Goal: Task Accomplishment & Management: Manage account settings

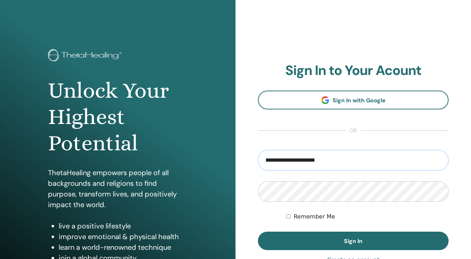
type input "**********"
click at [353, 241] on button "Sign In" at bounding box center [353, 241] width 191 height 18
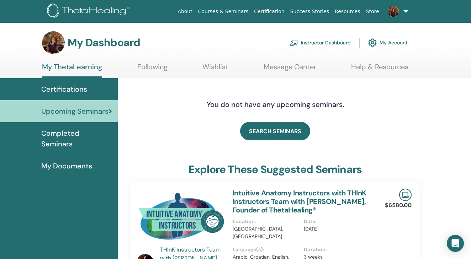
click at [344, 42] on link "Instructor Dashboard" at bounding box center [320, 43] width 61 height 16
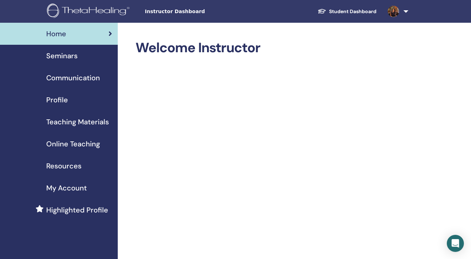
click at [82, 57] on div "Seminars" at bounding box center [59, 56] width 106 height 11
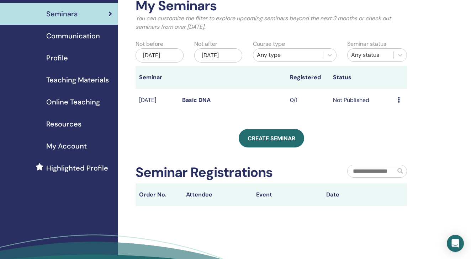
scroll to position [38, 0]
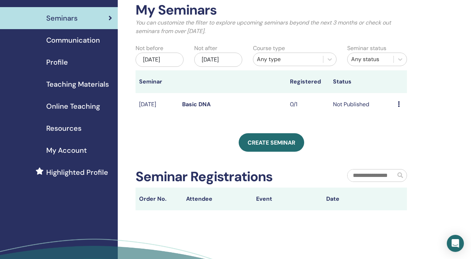
click at [401, 109] on div "Preview Edit Attendees Cancel" at bounding box center [401, 104] width 6 height 9
click at [347, 113] on td "Not Published" at bounding box center [361, 104] width 65 height 23
click at [398, 109] on div "Preview Edit Attendees Cancel" at bounding box center [401, 104] width 6 height 9
click at [278, 123] on div "My Seminars You can customize the filter to explore upcoming seminars beyond th…" at bounding box center [271, 106] width 271 height 208
click at [393, 112] on td "Not Published" at bounding box center [361, 104] width 65 height 23
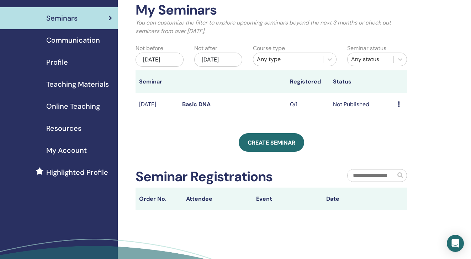
click at [354, 106] on td "Not Published" at bounding box center [361, 104] width 65 height 23
click at [403, 109] on div "Preview Edit Attendees Cancel" at bounding box center [401, 104] width 6 height 9
click at [403, 128] on li "Edit" at bounding box center [405, 128] width 38 height 11
click at [398, 107] on icon at bounding box center [399, 104] width 2 height 6
click at [396, 126] on link "Edit" at bounding box center [392, 125] width 10 height 7
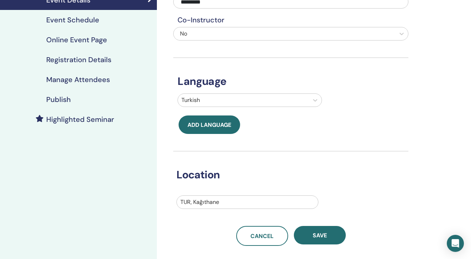
scroll to position [97, 0]
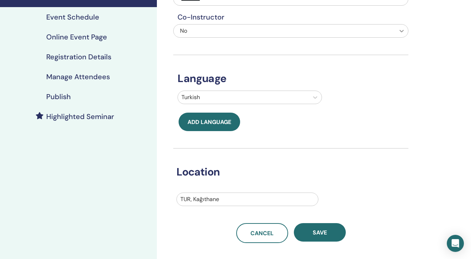
click at [402, 30] on icon at bounding box center [401, 30] width 7 height 7
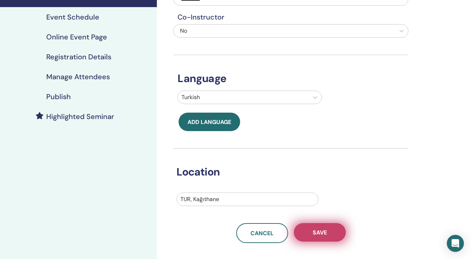
click at [318, 237] on button "Save" at bounding box center [320, 232] width 52 height 18
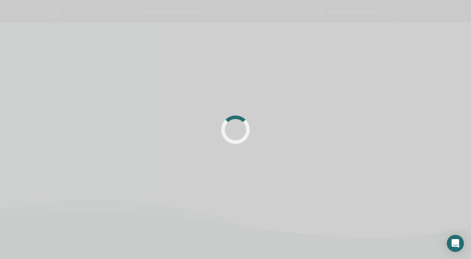
scroll to position [97, 0]
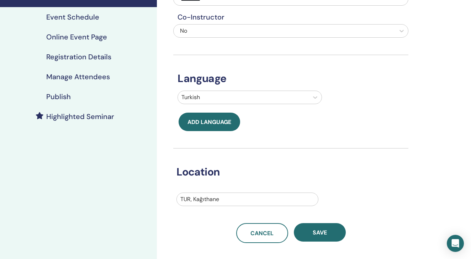
click at [316, 243] on div "Basic Info Name your seminar and provide some details that will help attendees …" at bounding box center [314, 134] width 314 height 418
click at [111, 98] on div "Publish" at bounding box center [78, 96] width 145 height 9
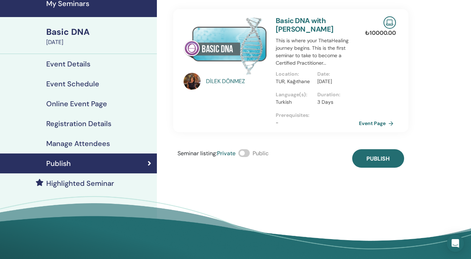
scroll to position [-2, 0]
